Goal: Task Accomplishment & Management: Use online tool/utility

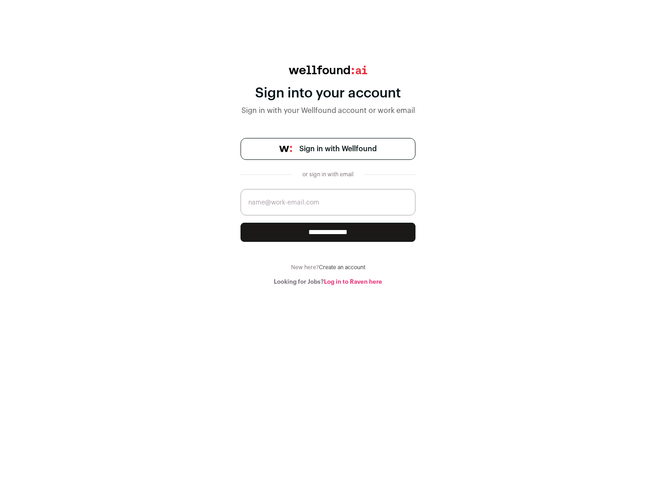
click at [338, 149] on span "Sign in with Wellfound" at bounding box center [337, 149] width 77 height 11
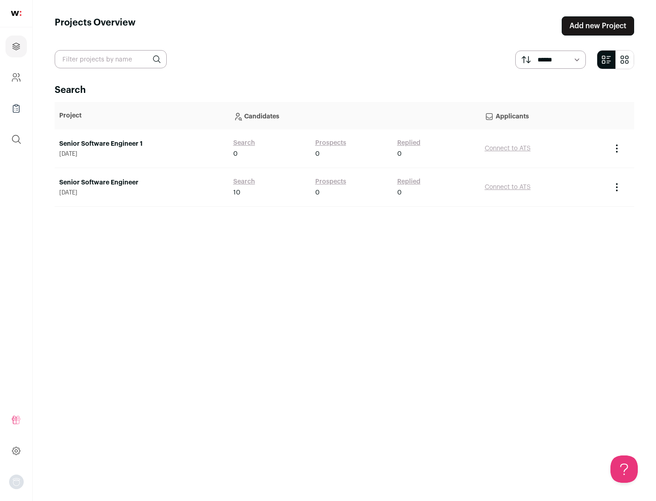
click at [141, 183] on link "Senior Software Engineer" at bounding box center [141, 182] width 165 height 9
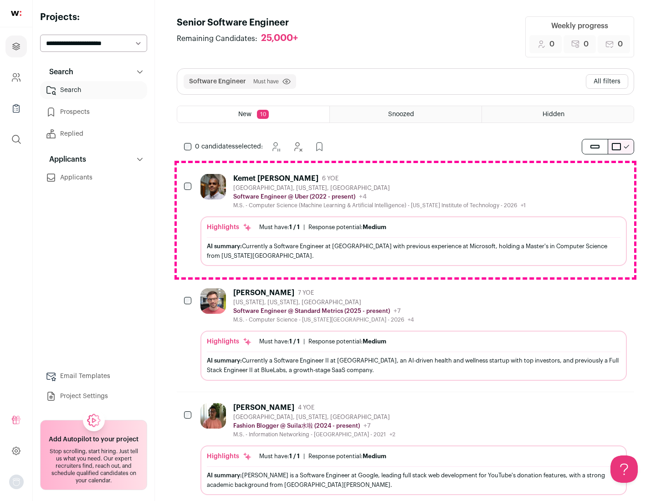
click at [406, 220] on div "Highlights Must have: 1 / 1 How many must haves have been fulfilled? | Response…" at bounding box center [414, 242] width 427 height 50
